Goal: Information Seeking & Learning: Find specific fact

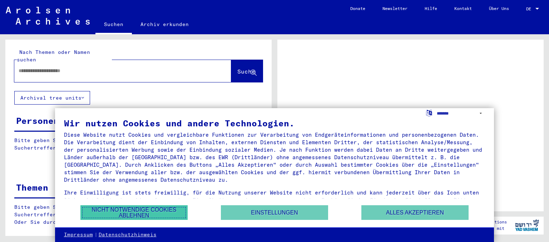
click at [162, 212] on button "Nicht notwendige Cookies ablehnen" at bounding box center [133, 213] width 107 height 15
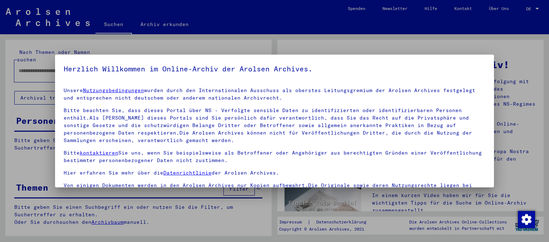
scroll to position [14, 0]
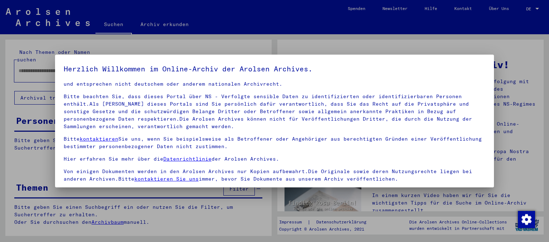
click at [195, 202] on div at bounding box center [274, 121] width 549 height 242
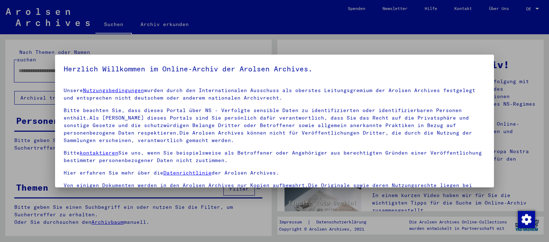
click at [515, 82] on div at bounding box center [274, 121] width 549 height 242
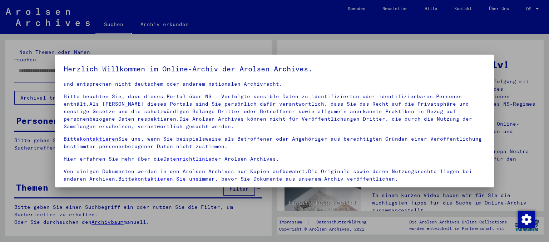
click at [241, 175] on p "Von einigen Dokumenten werden in den Arolsen Archives nur Kopien aufbewahrt.Die…" at bounding box center [275, 175] width 422 height 15
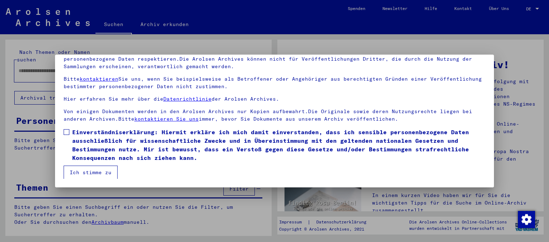
click at [73, 133] on span "Einverständniserklärung: Hiermit erkläre ich mich damit einverstanden, dass ich…" at bounding box center [279, 145] width 414 height 34
click at [87, 170] on button "Ich stimme zu" at bounding box center [91, 173] width 54 height 14
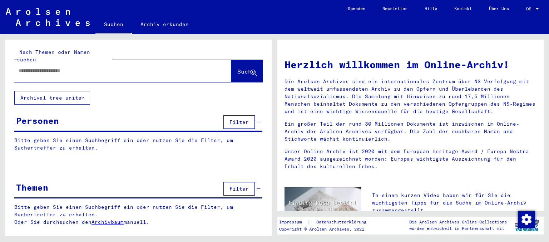
click at [92, 70] on div at bounding box center [112, 71] width 196 height 16
click at [94, 67] on input "text" at bounding box center [114, 71] width 191 height 8
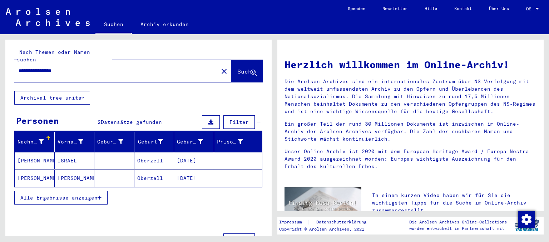
click at [90, 195] on span "Alle Ergebnisse anzeigen" at bounding box center [58, 198] width 77 height 6
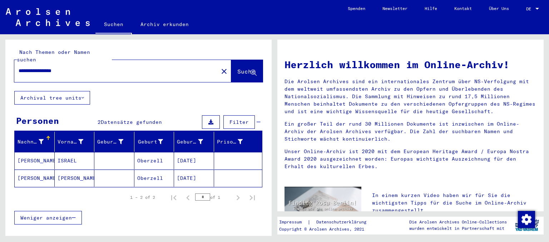
click at [67, 152] on mat-cell "ISRAEL" at bounding box center [75, 160] width 40 height 17
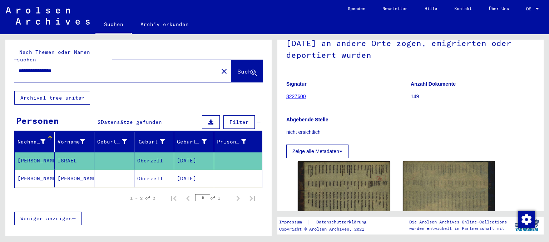
scroll to position [118, 0]
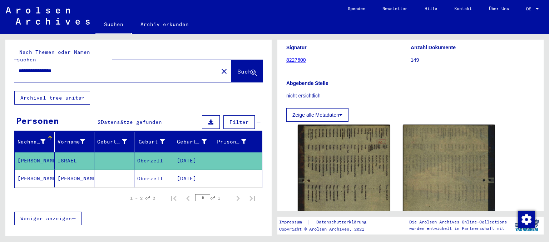
click at [344, 108] on button "Zeige alle Metadaten" at bounding box center [317, 115] width 62 height 14
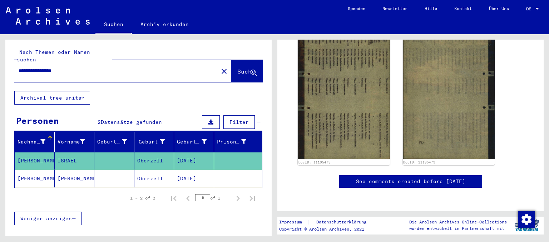
scroll to position [33, 0]
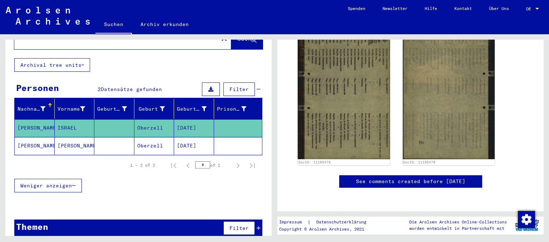
click at [236, 225] on span "Filter" at bounding box center [239, 228] width 19 height 6
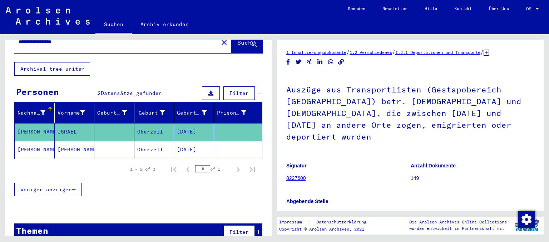
scroll to position [0, 0]
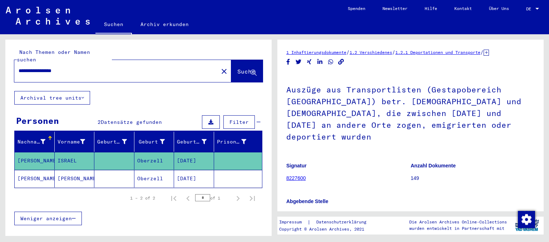
click at [71, 152] on mat-cell "ISRAEL" at bounding box center [75, 161] width 40 height 18
click at [69, 170] on mat-cell "[PERSON_NAME]" at bounding box center [75, 179] width 40 height 18
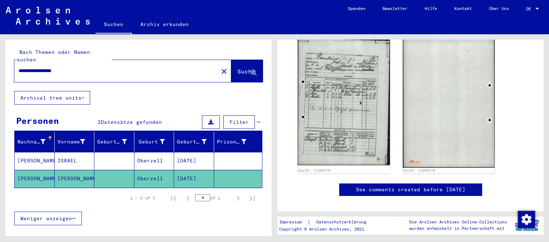
scroll to position [237, 0]
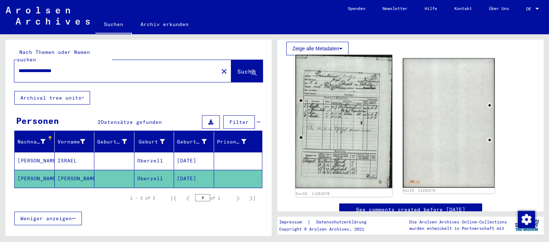
click at [349, 119] on img at bounding box center [344, 122] width 97 height 134
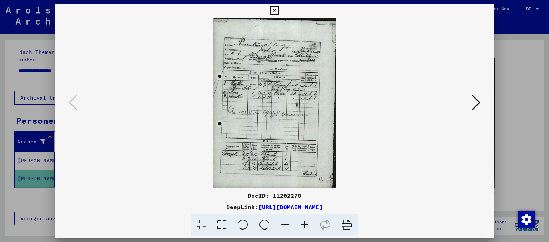
click at [474, 105] on icon at bounding box center [476, 102] width 9 height 17
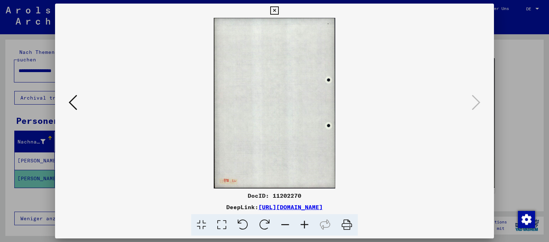
click at [279, 9] on icon at bounding box center [274, 10] width 8 height 9
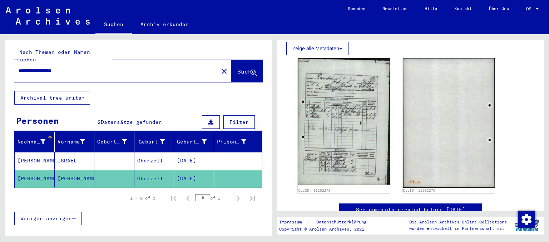
click at [79, 67] on input "**********" at bounding box center [117, 71] width 196 height 8
type input "********"
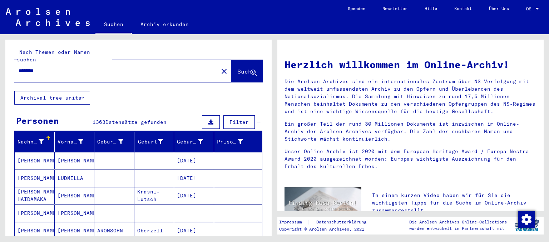
scroll to position [39, 0]
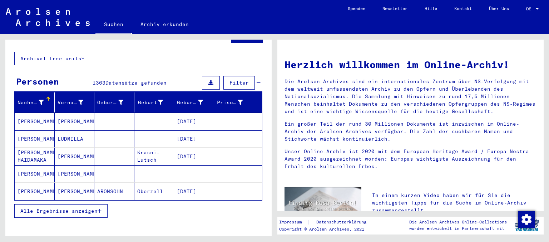
click at [87, 208] on span "Alle Ergebnisse anzeigen" at bounding box center [58, 211] width 77 height 6
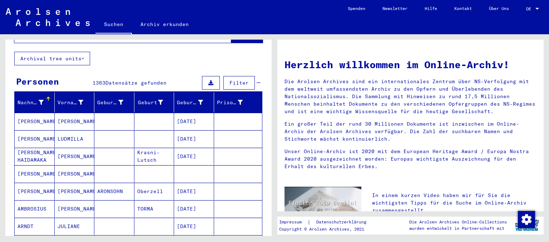
scroll to position [79, 0]
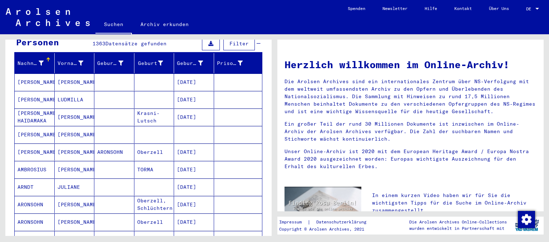
click at [124, 144] on mat-cell "ARONSOHN" at bounding box center [114, 152] width 40 height 17
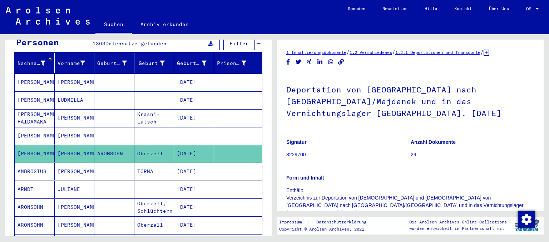
click at [295, 152] on link "8229700" at bounding box center [296, 155] width 20 height 6
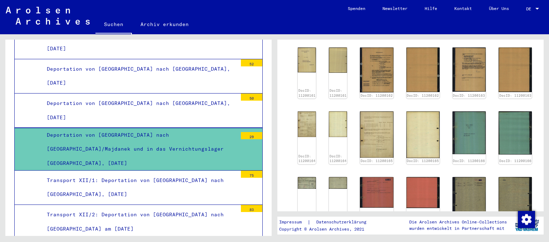
scroll to position [316, 0]
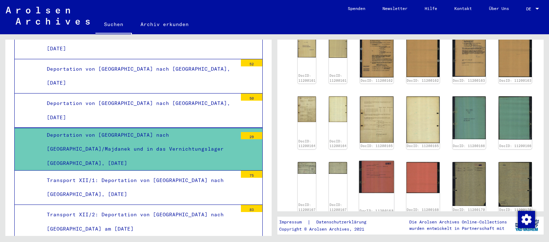
click at [378, 161] on img at bounding box center [376, 177] width 35 height 32
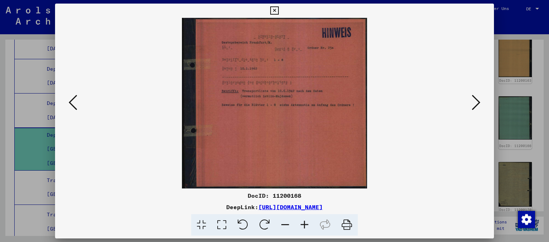
click at [473, 108] on icon at bounding box center [476, 102] width 9 height 17
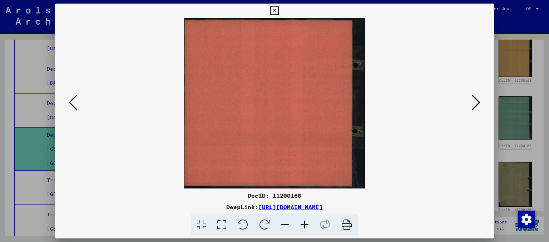
click at [473, 108] on icon at bounding box center [476, 102] width 9 height 17
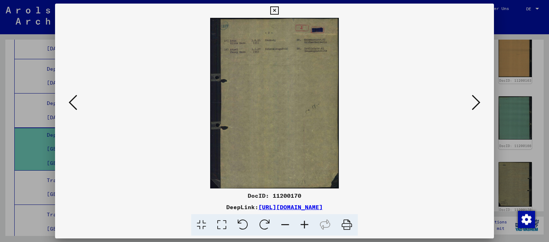
click at [473, 108] on icon at bounding box center [476, 102] width 9 height 17
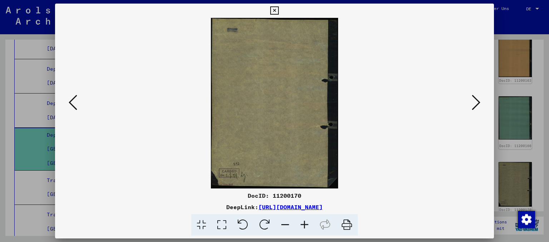
click at [75, 101] on icon at bounding box center [73, 102] width 9 height 17
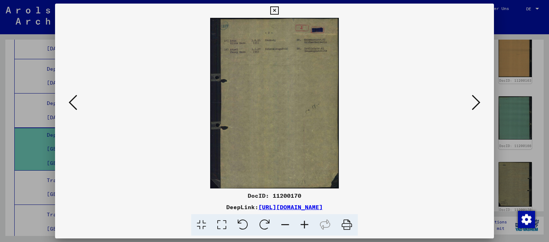
click at [470, 106] on img at bounding box center [274, 103] width 391 height 171
click at [477, 103] on icon at bounding box center [476, 102] width 9 height 17
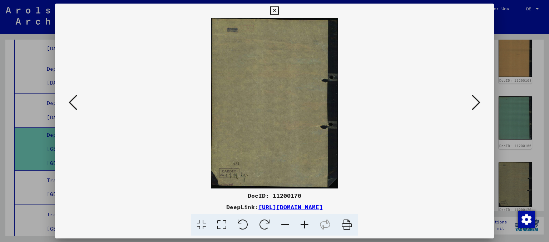
click at [476, 103] on icon at bounding box center [476, 102] width 9 height 17
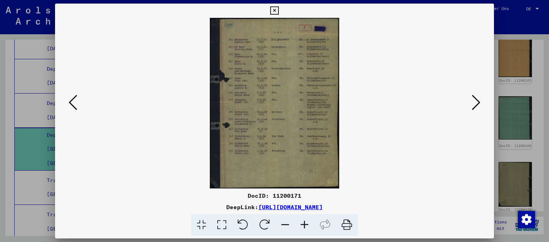
click at [279, 13] on icon at bounding box center [274, 10] width 8 height 9
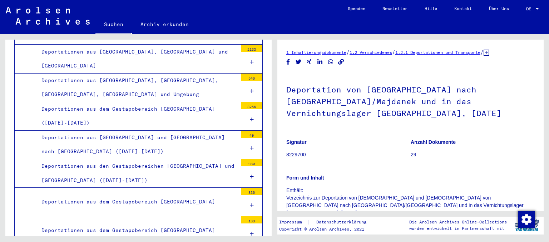
scroll to position [0, 0]
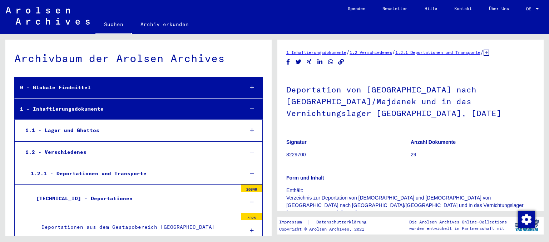
click at [151, 107] on div "1 - Inhaftierungsdokumente" at bounding box center [127, 109] width 224 height 14
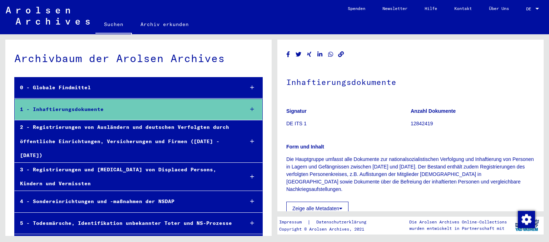
scroll to position [51, 0]
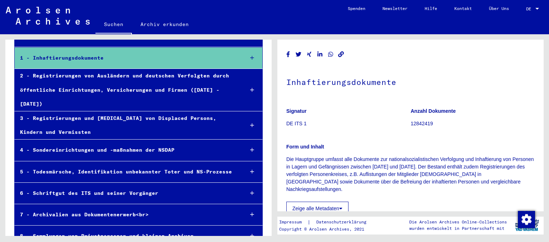
click at [126, 165] on div "5 - Todesmärsche, Identifikation unbekannter Toter und NS-Prozesse" at bounding box center [127, 172] width 224 height 14
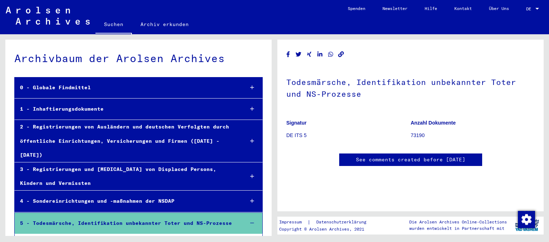
click at [293, 39] on div "Todesmärsche, Identifikation unbekannter Toter und NS-Prozesse Signatur DE ITS …" at bounding box center [412, 135] width 275 height 202
click at [117, 25] on link "Suchen" at bounding box center [113, 25] width 36 height 19
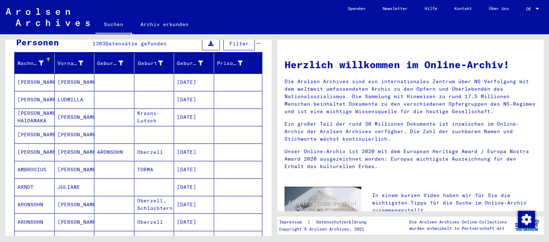
scroll to position [158, 0]
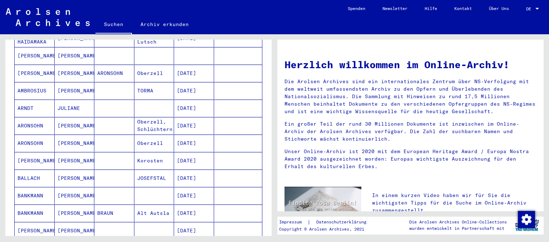
click at [68, 117] on mat-cell "[PERSON_NAME]" at bounding box center [75, 125] width 40 height 17
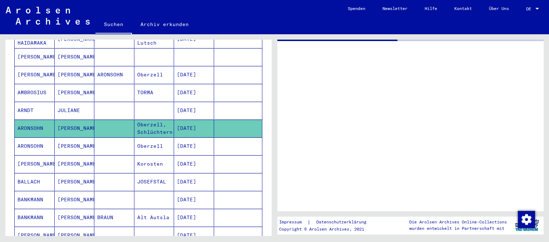
scroll to position [159, 0]
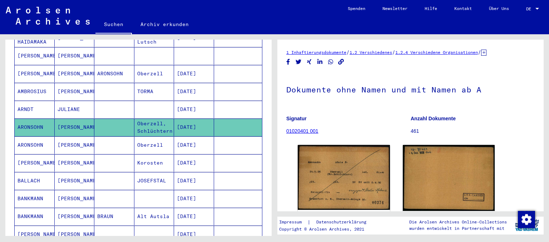
click at [66, 137] on mat-cell "[PERSON_NAME]" at bounding box center [75, 146] width 40 height 18
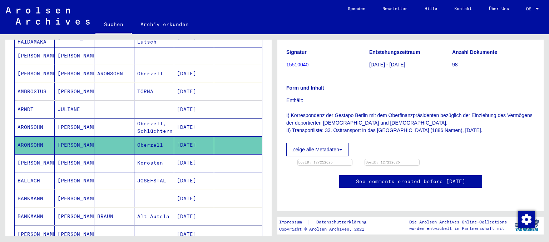
scroll to position [158, 0]
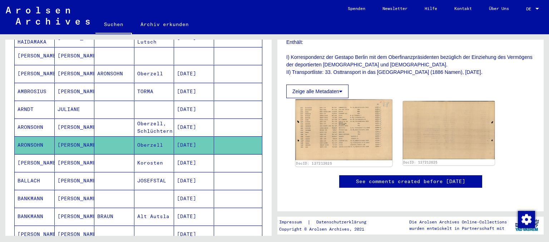
click at [339, 100] on img at bounding box center [344, 130] width 97 height 61
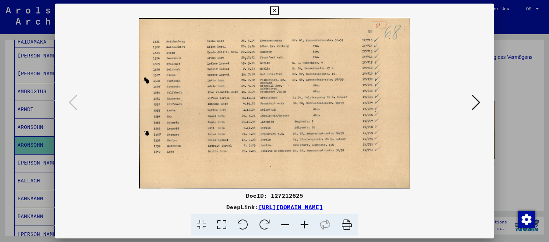
click at [477, 103] on icon at bounding box center [476, 102] width 9 height 17
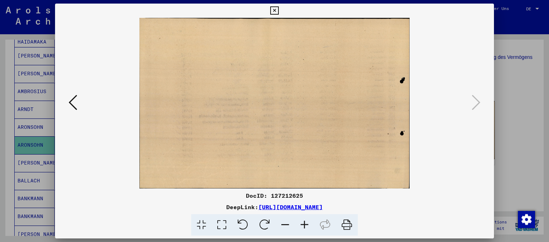
click at [279, 13] on icon at bounding box center [274, 10] width 8 height 9
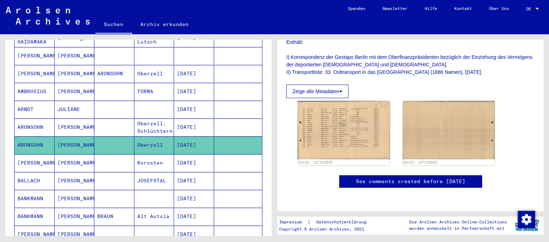
click at [306, 85] on button "Zeige alle Metadaten" at bounding box center [317, 92] width 62 height 14
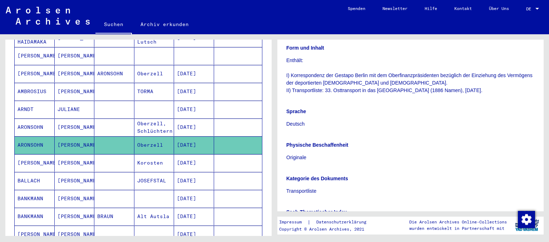
scroll to position [0, 0]
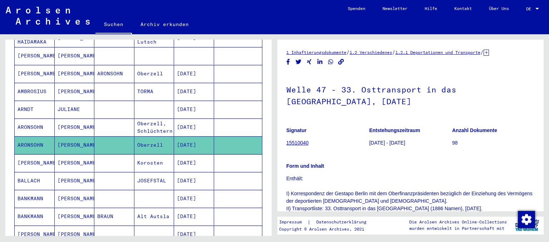
click at [79, 119] on mat-cell "[PERSON_NAME]" at bounding box center [75, 128] width 40 height 18
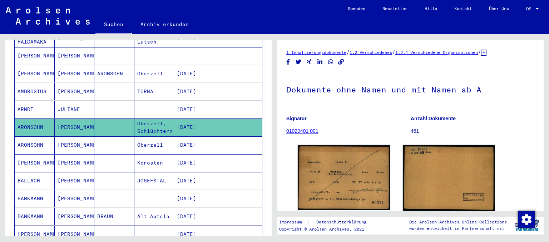
scroll to position [79, 0]
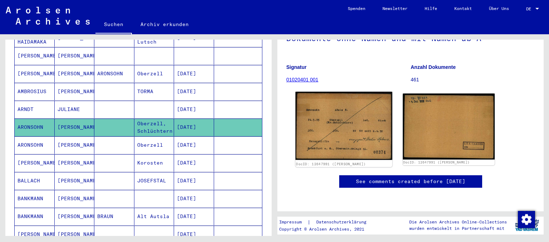
click at [330, 102] on img at bounding box center [344, 126] width 97 height 68
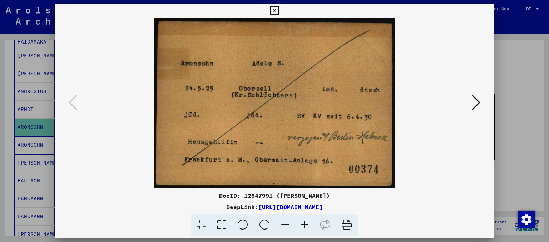
click at [476, 102] on icon at bounding box center [476, 102] width 9 height 17
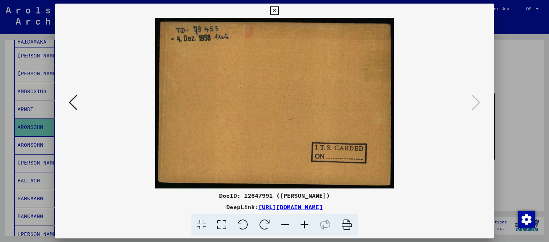
click at [259, 208] on link "[URL][DOMAIN_NAME]" at bounding box center [291, 207] width 64 height 7
click at [279, 11] on icon at bounding box center [274, 10] width 8 height 9
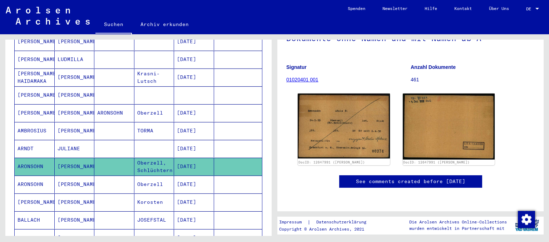
scroll to position [0, 0]
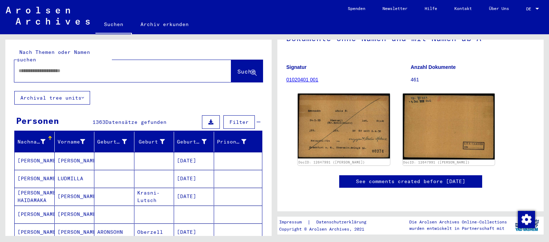
click at [44, 67] on input "text" at bounding box center [117, 71] width 196 height 8
type input "**********"
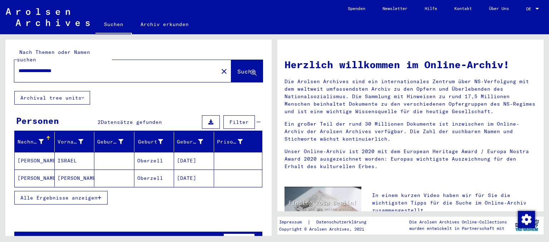
click at [71, 155] on mat-cell "ISRAEL" at bounding box center [75, 160] width 40 height 17
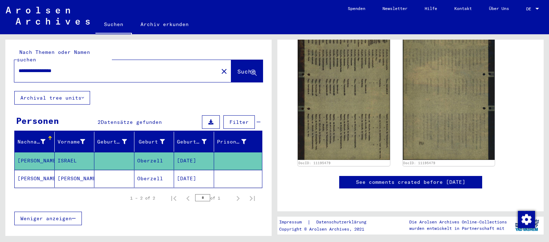
scroll to position [237, 0]
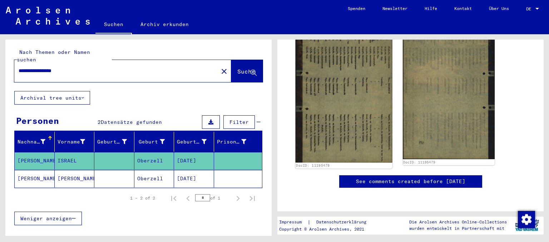
click at [344, 77] on img at bounding box center [344, 88] width 97 height 149
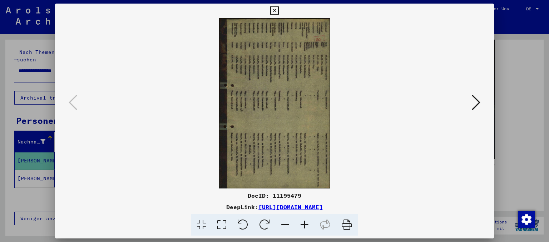
click at [306, 228] on icon at bounding box center [304, 226] width 19 height 22
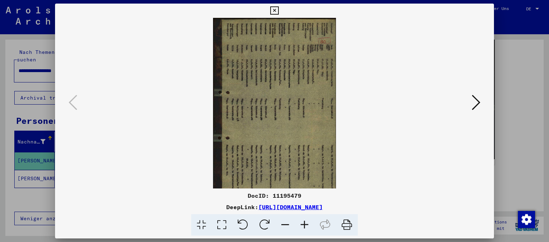
click at [306, 228] on icon at bounding box center [304, 226] width 19 height 22
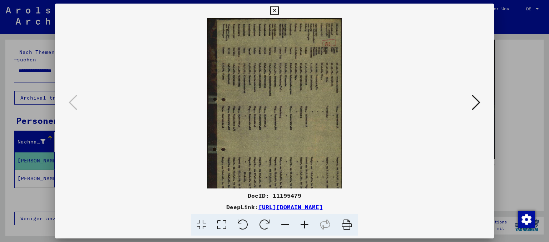
click at [306, 228] on icon at bounding box center [304, 226] width 19 height 22
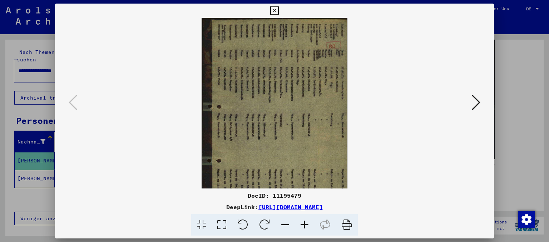
click at [306, 228] on icon at bounding box center [304, 226] width 19 height 22
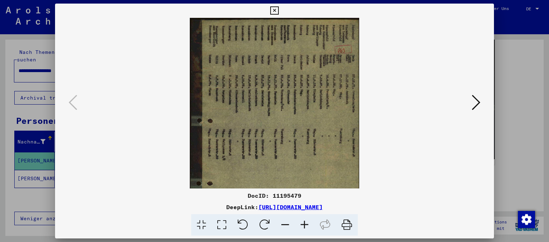
click at [306, 228] on icon at bounding box center [304, 226] width 19 height 22
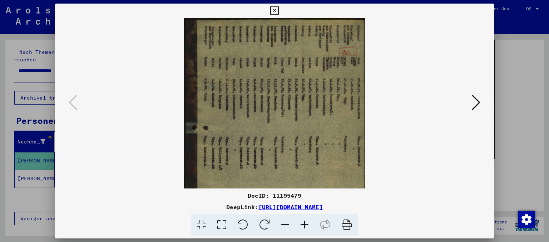
click at [306, 228] on icon at bounding box center [304, 226] width 19 height 22
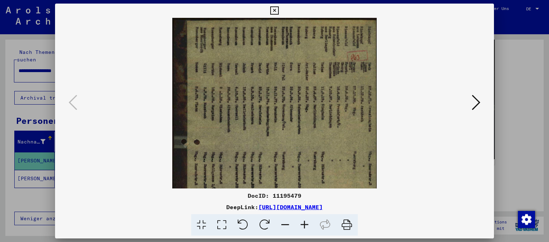
click at [306, 228] on icon at bounding box center [304, 226] width 19 height 22
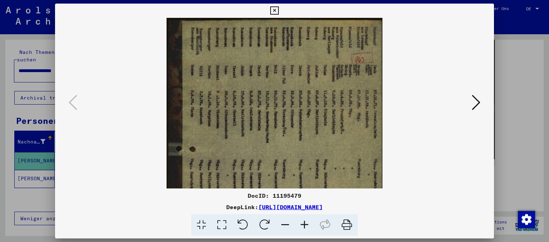
click at [306, 228] on icon at bounding box center [304, 226] width 19 height 22
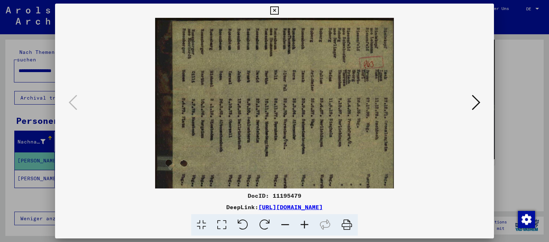
click at [230, 102] on img at bounding box center [274, 202] width 239 height 368
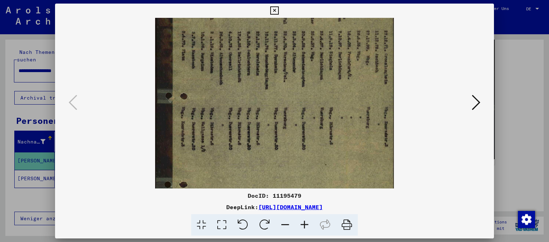
scroll to position [68, 0]
drag, startPoint x: 230, startPoint y: 118, endPoint x: 230, endPoint y: 51, distance: 66.5
click at [230, 51] on img at bounding box center [274, 134] width 239 height 368
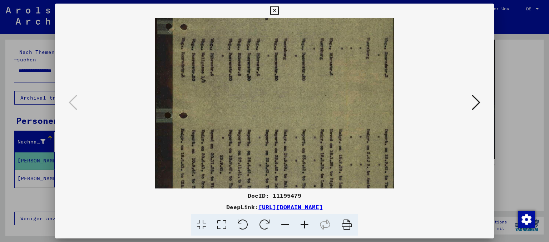
scroll to position [138, 0]
drag, startPoint x: 242, startPoint y: 136, endPoint x: 236, endPoint y: 68, distance: 67.9
click at [236, 68] on img at bounding box center [274, 64] width 239 height 368
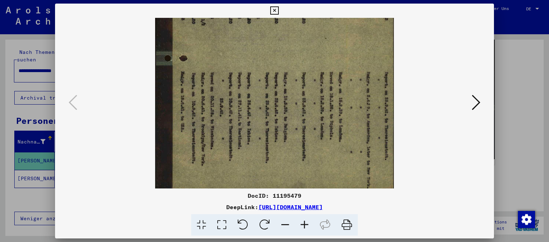
scroll to position [197, 0]
drag, startPoint x: 244, startPoint y: 127, endPoint x: 242, endPoint y: 74, distance: 53.3
click at [242, 74] on img at bounding box center [274, 5] width 239 height 368
drag, startPoint x: 233, startPoint y: 128, endPoint x: 227, endPoint y: 81, distance: 47.2
click at [227, 81] on img at bounding box center [274, 5] width 239 height 368
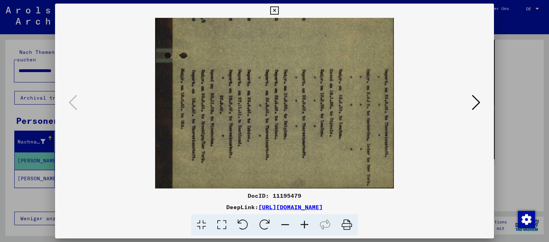
click at [279, 12] on icon at bounding box center [274, 10] width 8 height 9
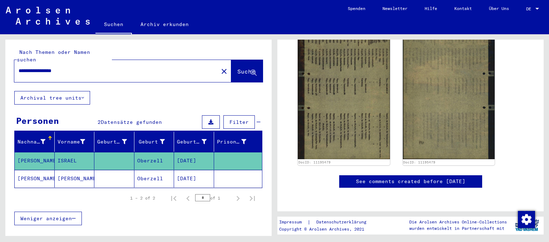
click at [73, 173] on mat-cell "[PERSON_NAME]" at bounding box center [75, 179] width 40 height 18
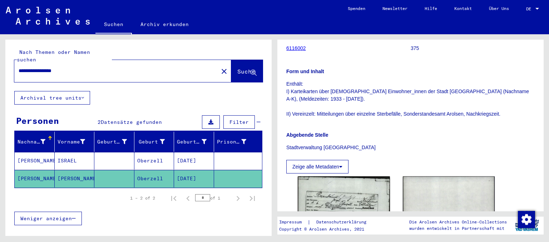
scroll to position [197, 0]
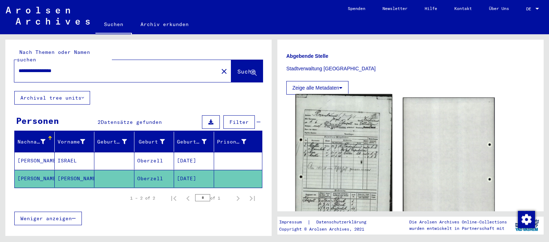
click at [327, 128] on img at bounding box center [344, 161] width 97 height 134
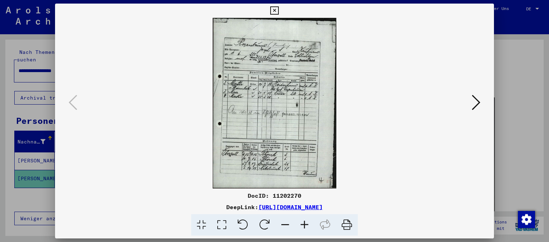
click at [238, 95] on img at bounding box center [274, 103] width 391 height 171
click at [305, 227] on icon at bounding box center [304, 226] width 19 height 22
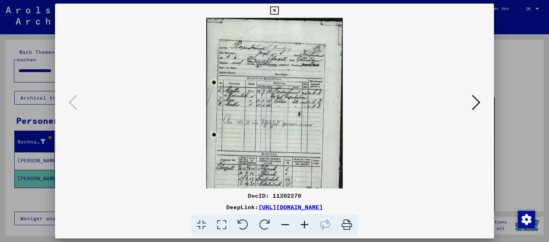
click at [305, 227] on icon at bounding box center [304, 226] width 19 height 22
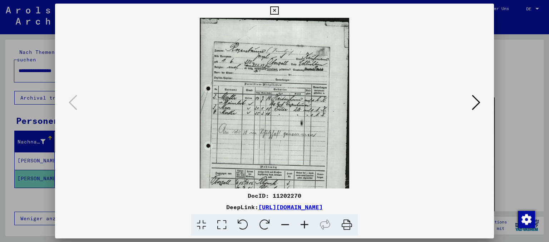
click at [305, 227] on icon at bounding box center [304, 226] width 19 height 22
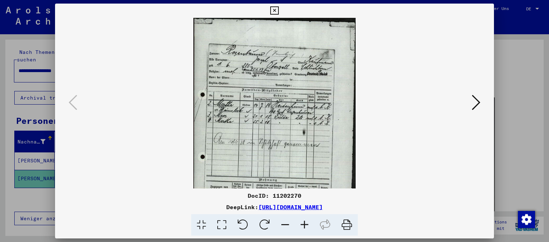
click at [305, 227] on icon at bounding box center [304, 226] width 19 height 22
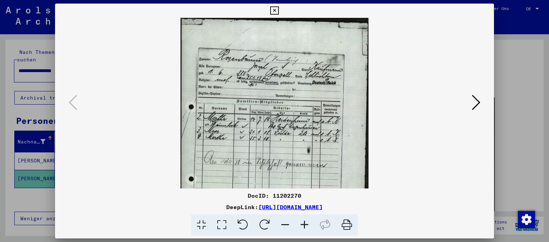
click at [305, 227] on icon at bounding box center [304, 226] width 19 height 22
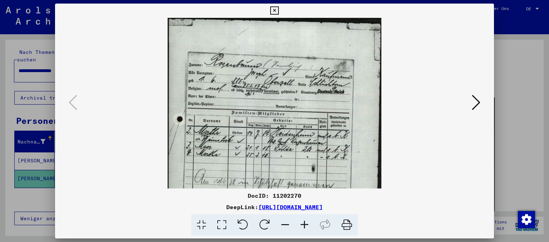
click at [305, 227] on icon at bounding box center [304, 226] width 19 height 22
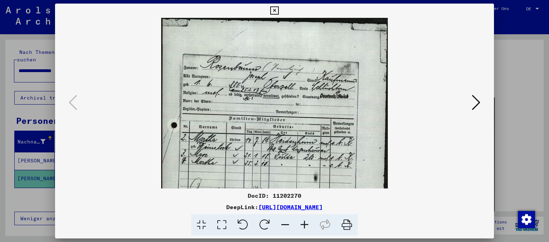
click at [305, 227] on icon at bounding box center [304, 226] width 19 height 22
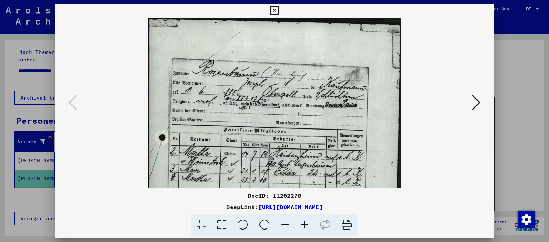
click at [305, 227] on icon at bounding box center [304, 226] width 19 height 22
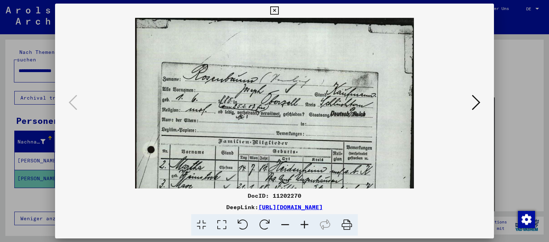
click at [305, 227] on icon at bounding box center [304, 226] width 19 height 22
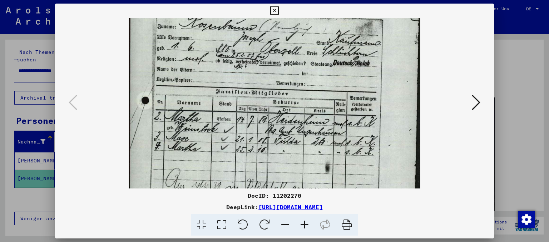
scroll to position [64, 0]
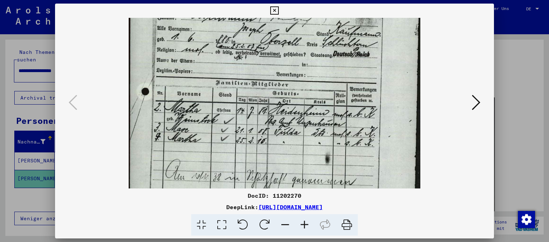
drag, startPoint x: 224, startPoint y: 134, endPoint x: 217, endPoint y: 81, distance: 53.4
click at [217, 81] on img at bounding box center [275, 155] width 292 height 403
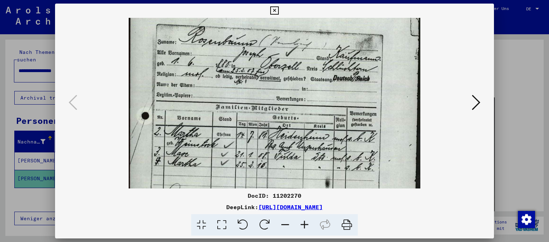
scroll to position [39, 0]
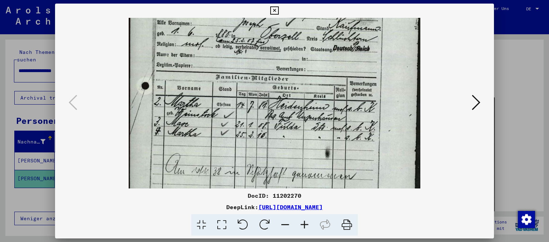
drag, startPoint x: 265, startPoint y: 124, endPoint x: 266, endPoint y: 118, distance: 6.9
click at [266, 118] on img at bounding box center [275, 149] width 292 height 403
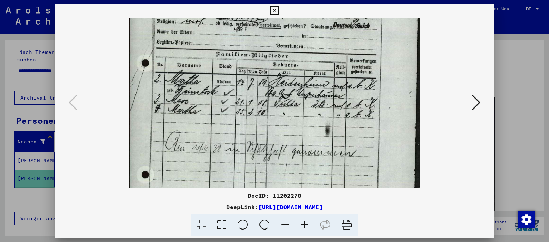
scroll to position [95, 0]
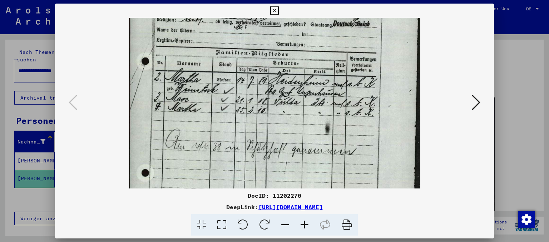
drag, startPoint x: 265, startPoint y: 158, endPoint x: 261, endPoint y: 135, distance: 23.6
click at [261, 135] on img at bounding box center [275, 124] width 292 height 403
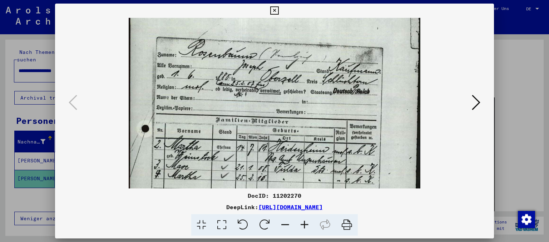
scroll to position [27, 0]
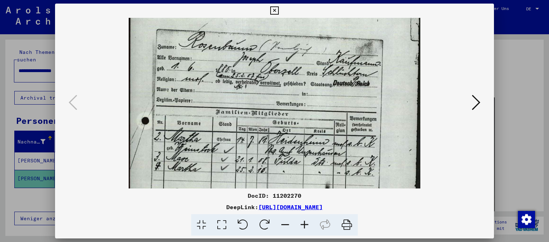
drag, startPoint x: 267, startPoint y: 99, endPoint x: 264, endPoint y: 151, distance: 51.6
click at [264, 151] on img at bounding box center [275, 184] width 292 height 403
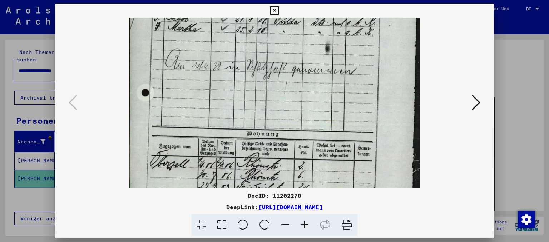
drag, startPoint x: 256, startPoint y: 158, endPoint x: 256, endPoint y: 26, distance: 131.6
click at [256, 26] on img at bounding box center [275, 44] width 292 height 403
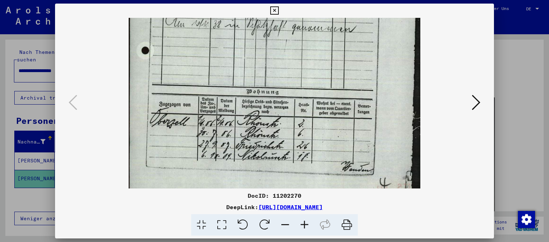
scroll to position [232, 0]
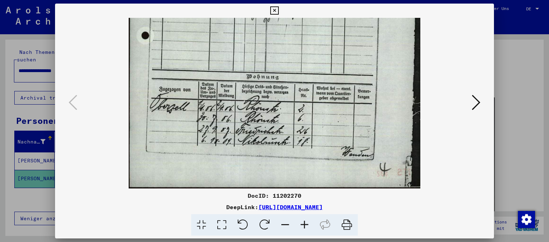
drag, startPoint x: 255, startPoint y: 152, endPoint x: 246, endPoint y: 95, distance: 58.2
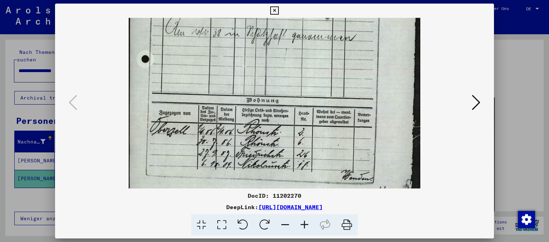
scroll to position [139, 0]
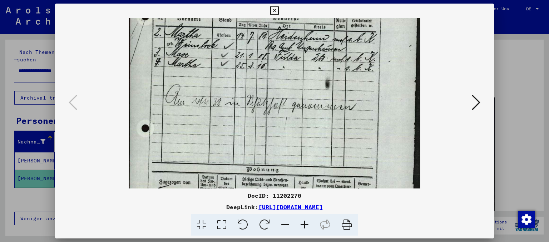
drag, startPoint x: 301, startPoint y: 46, endPoint x: 304, endPoint y: 138, distance: 91.9
click at [304, 138] on img at bounding box center [275, 79] width 292 height 403
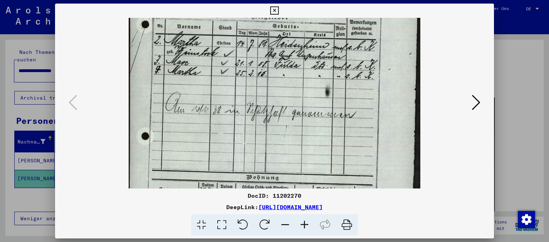
scroll to position [130, 0]
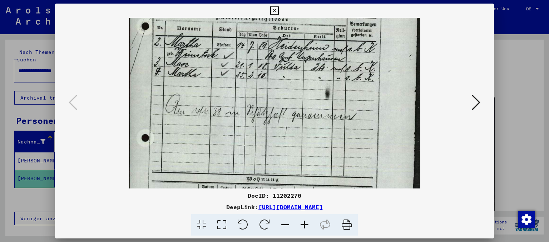
drag, startPoint x: 270, startPoint y: 63, endPoint x: 271, endPoint y: 73, distance: 9.8
click at [271, 73] on img at bounding box center [275, 89] width 292 height 403
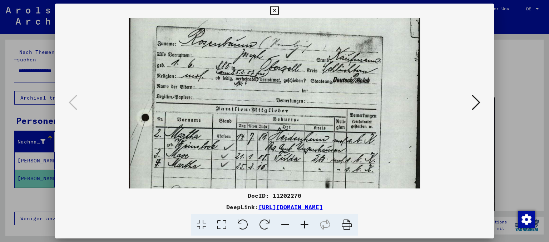
scroll to position [37, 0]
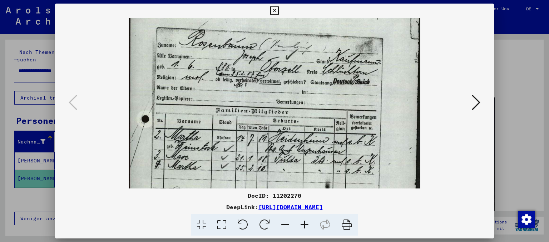
drag, startPoint x: 249, startPoint y: 62, endPoint x: 246, endPoint y: 154, distance: 91.6
click at [246, 154] on img at bounding box center [275, 182] width 292 height 403
click at [279, 11] on icon at bounding box center [274, 10] width 8 height 9
